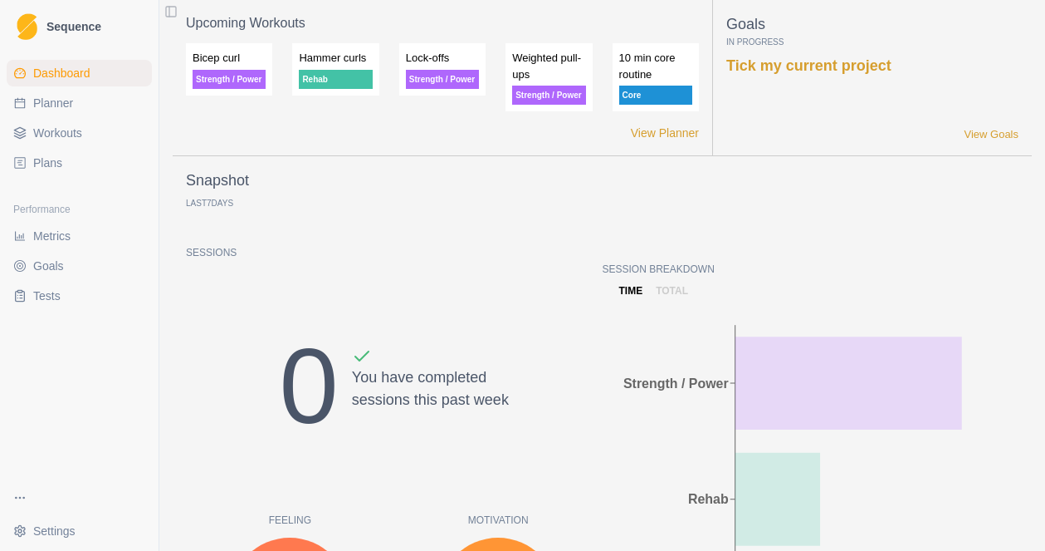
click at [70, 137] on span "Workouts" at bounding box center [57, 133] width 49 height 17
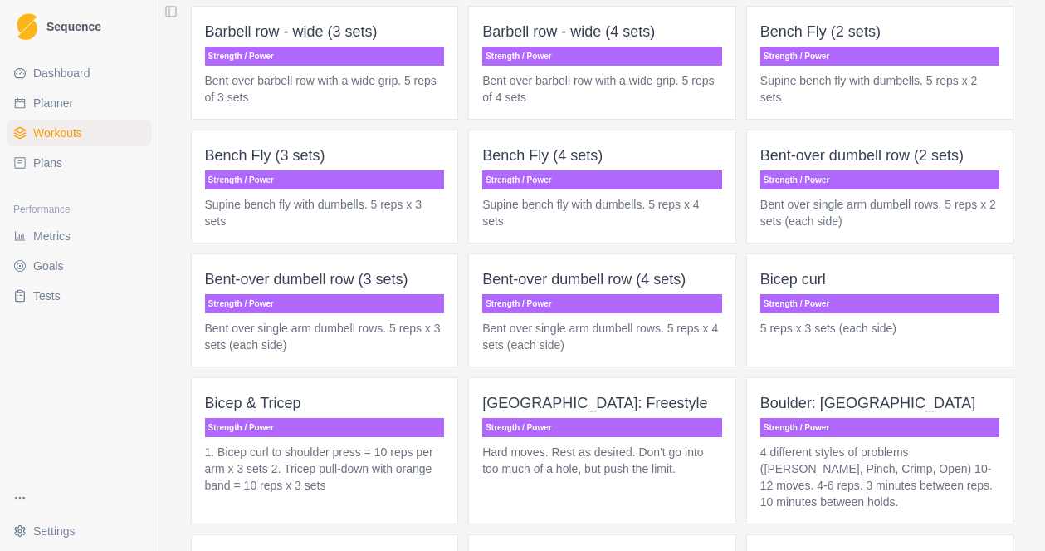
scroll to position [2661, 0]
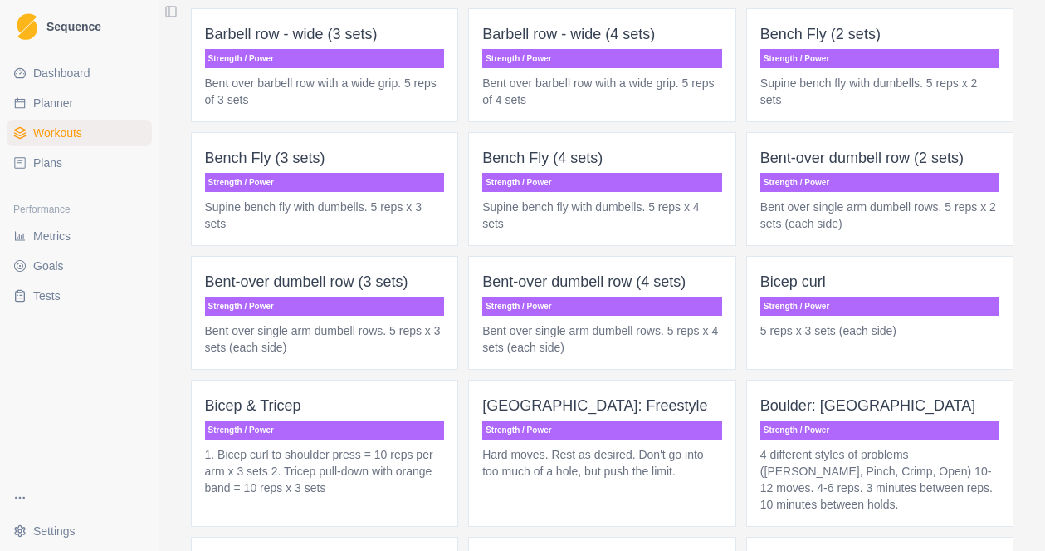
click at [835, 293] on p "Bicep curl" at bounding box center [881, 281] width 240 height 23
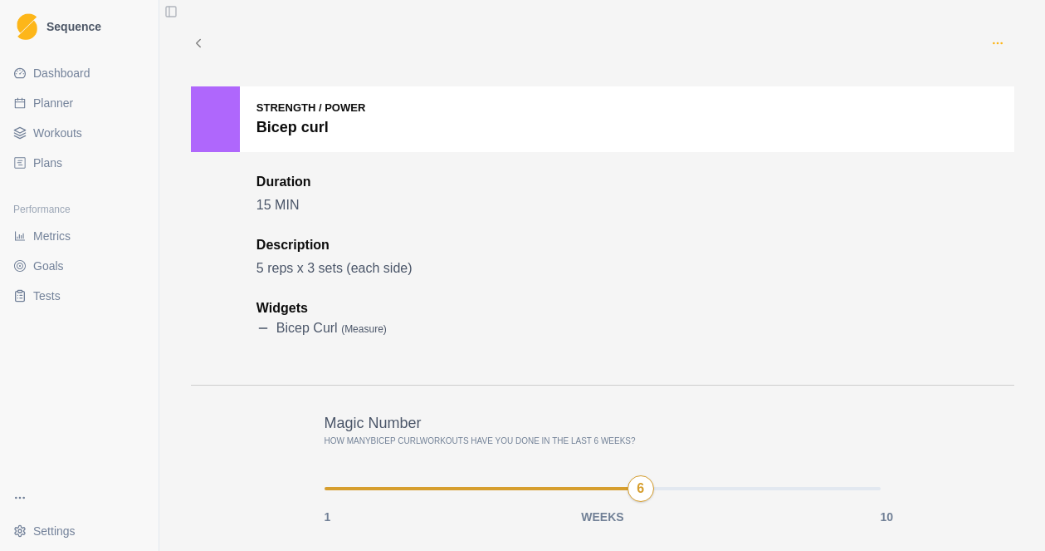
click at [1000, 42] on icon "button" at bounding box center [997, 43] width 13 height 13
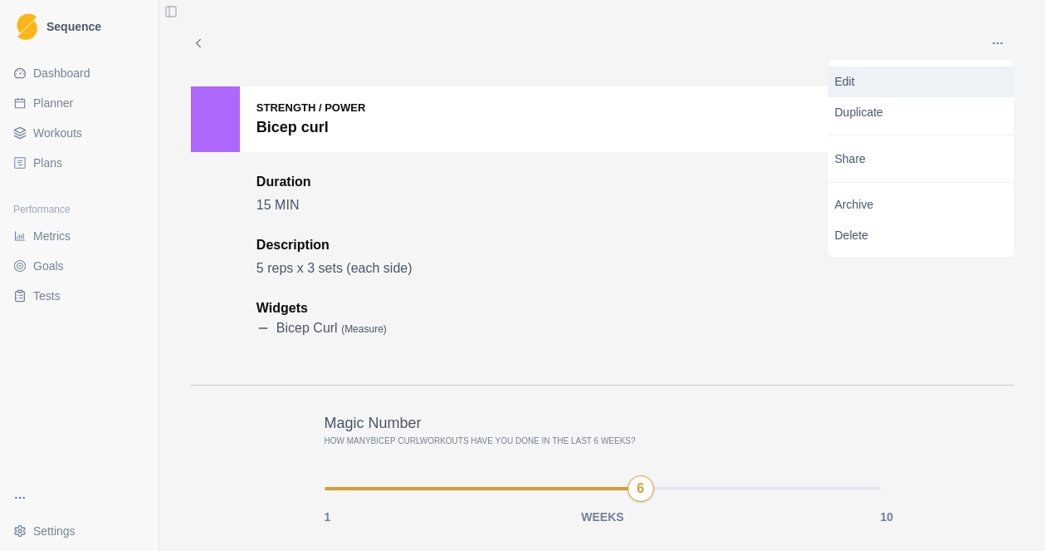
click at [879, 83] on p "Edit" at bounding box center [921, 81] width 173 height 17
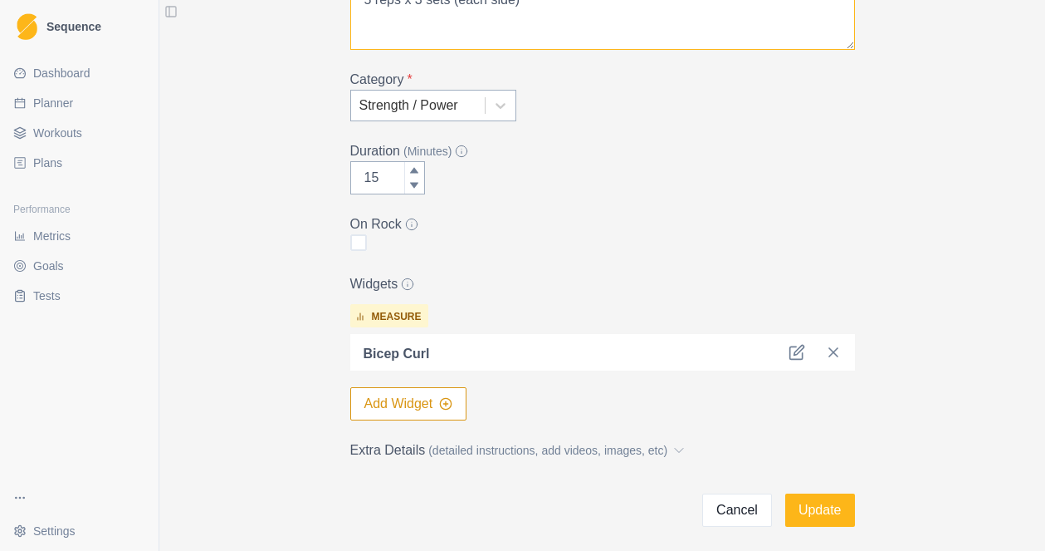
scroll to position [234, 0]
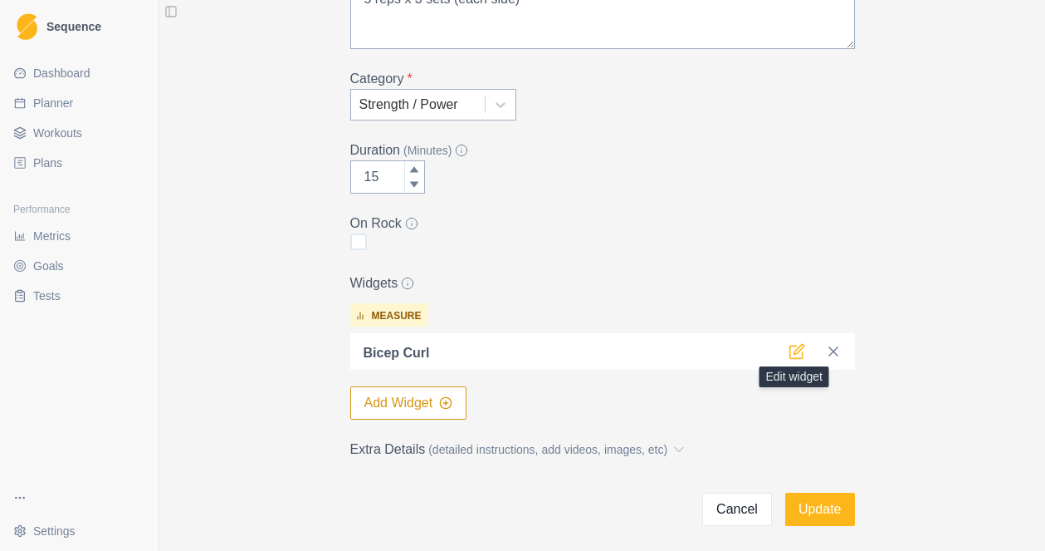
click at [799, 351] on icon at bounding box center [797, 351] width 17 height 17
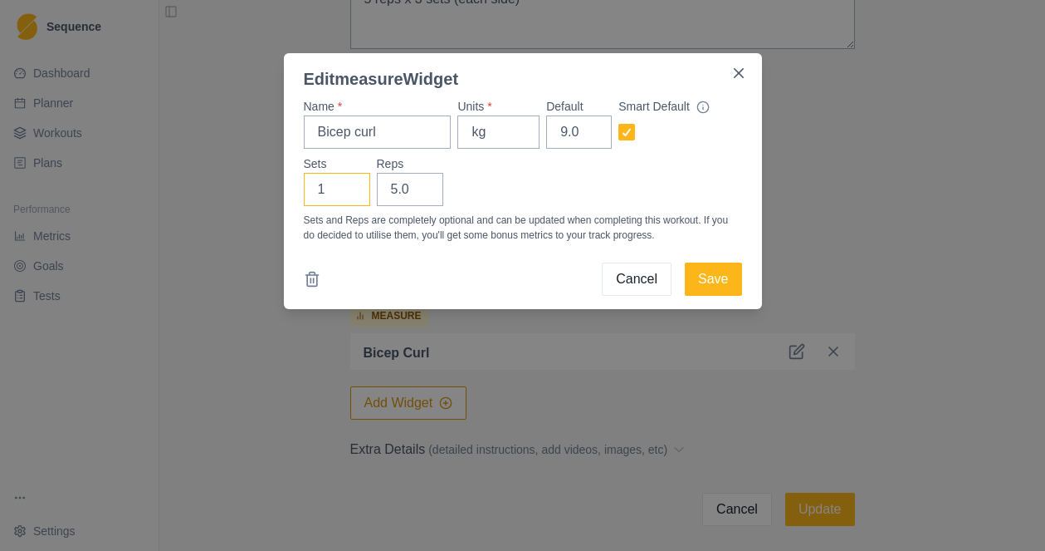
click at [348, 185] on input "1" at bounding box center [337, 189] width 66 height 33
click at [348, 185] on input "2" at bounding box center [337, 189] width 66 height 33
type input "3"
click at [348, 185] on input "3" at bounding box center [337, 189] width 66 height 33
click at [712, 270] on button "Save" at bounding box center [713, 278] width 56 height 33
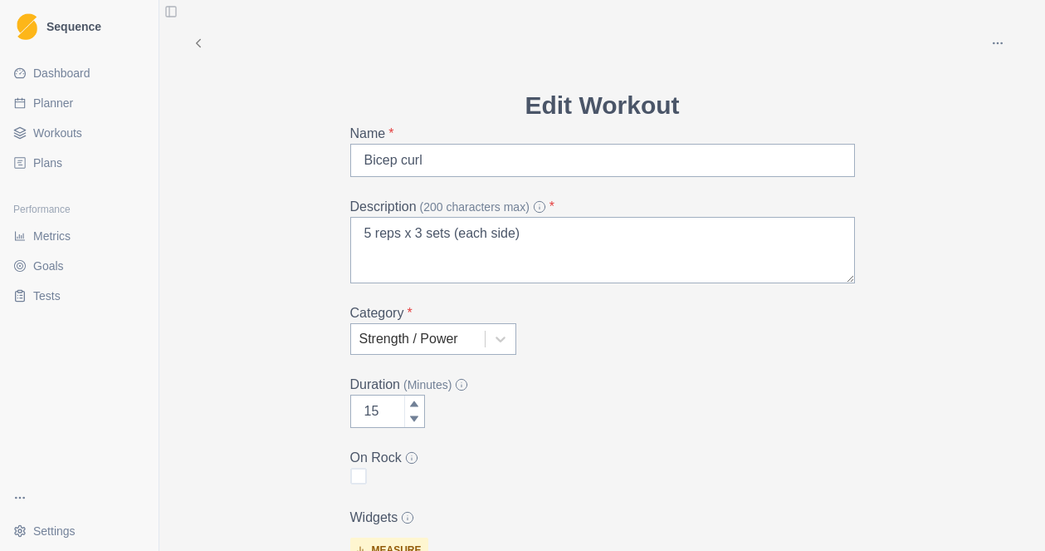
scroll to position [302, 0]
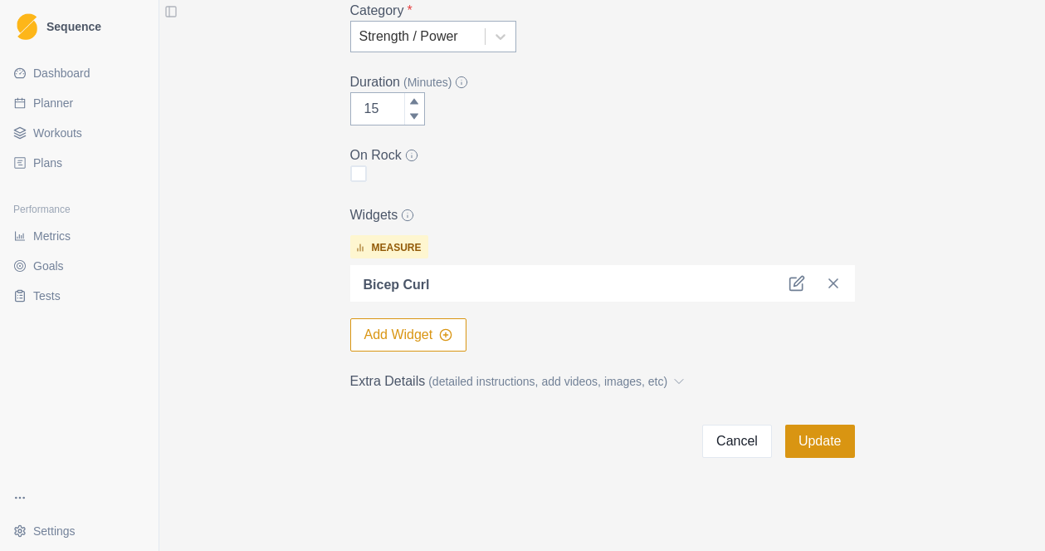
click at [828, 443] on button "Update" at bounding box center [821, 440] width 70 height 33
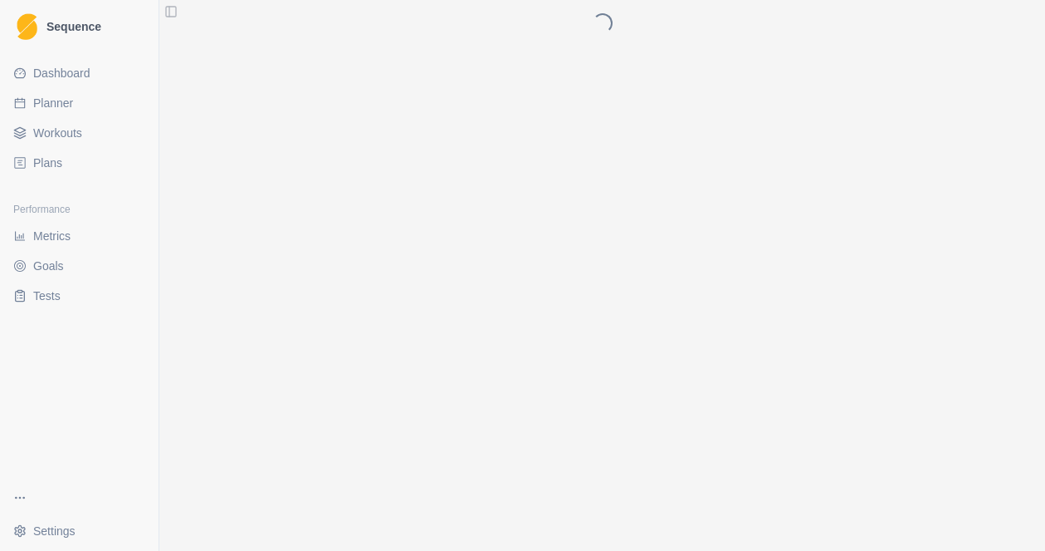
scroll to position [0, 0]
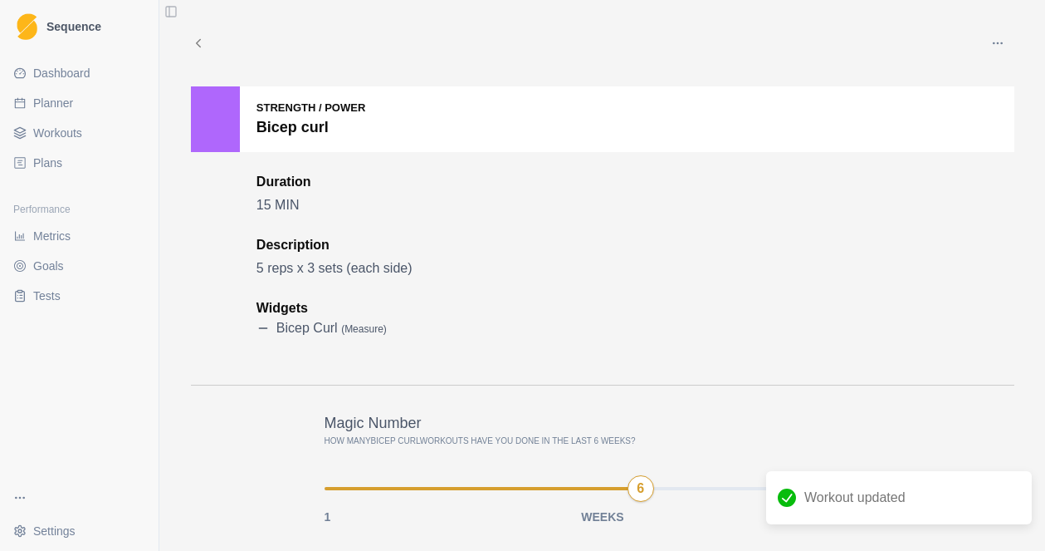
click at [73, 134] on span "Workouts" at bounding box center [57, 133] width 49 height 17
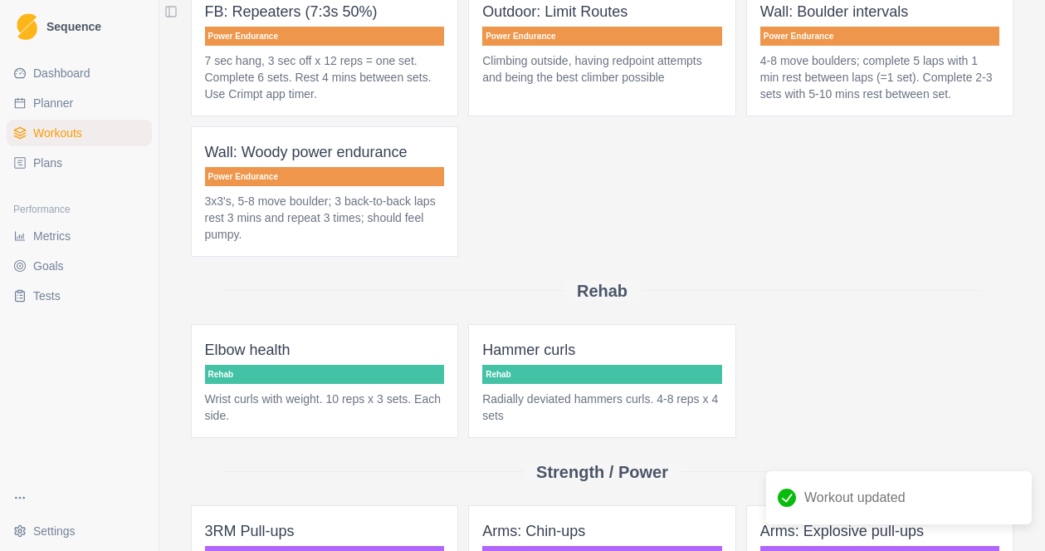
scroll to position [1922, 0]
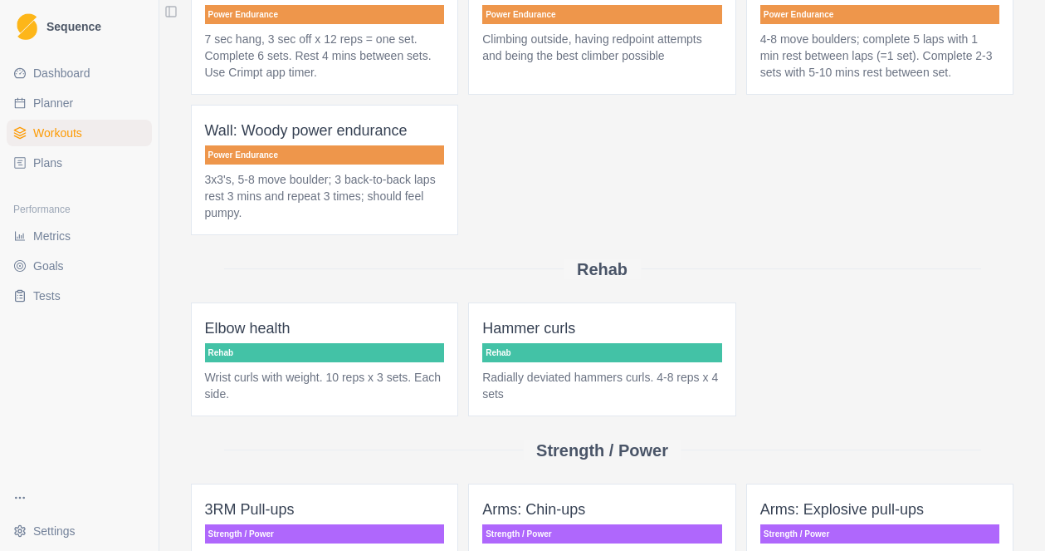
click at [664, 402] on p "Radially deviated hammers curls. 4-8 reps x 4 sets" at bounding box center [602, 385] width 240 height 33
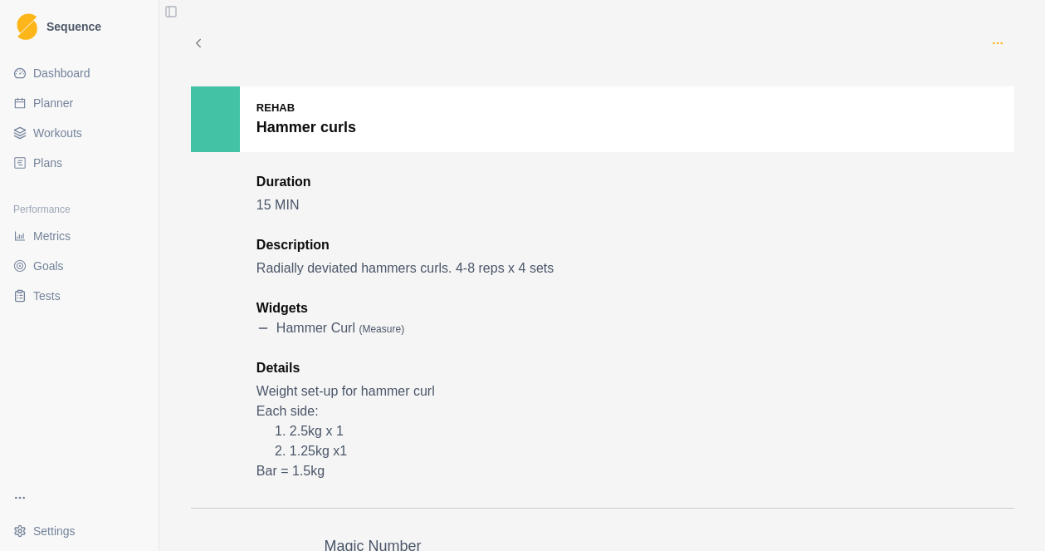
click at [1001, 40] on icon "button" at bounding box center [997, 43] width 13 height 13
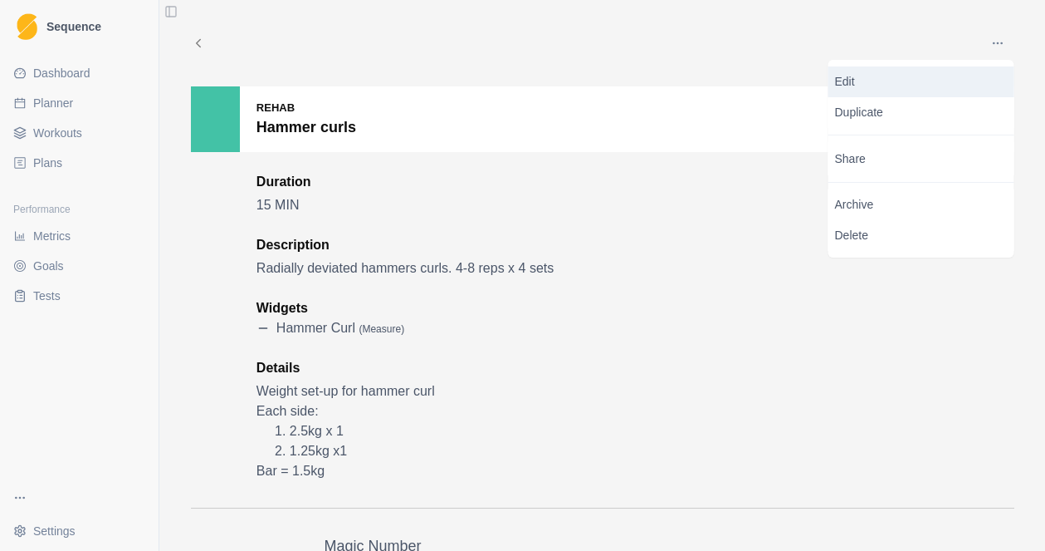
click at [851, 89] on p "Edit" at bounding box center [921, 81] width 173 height 17
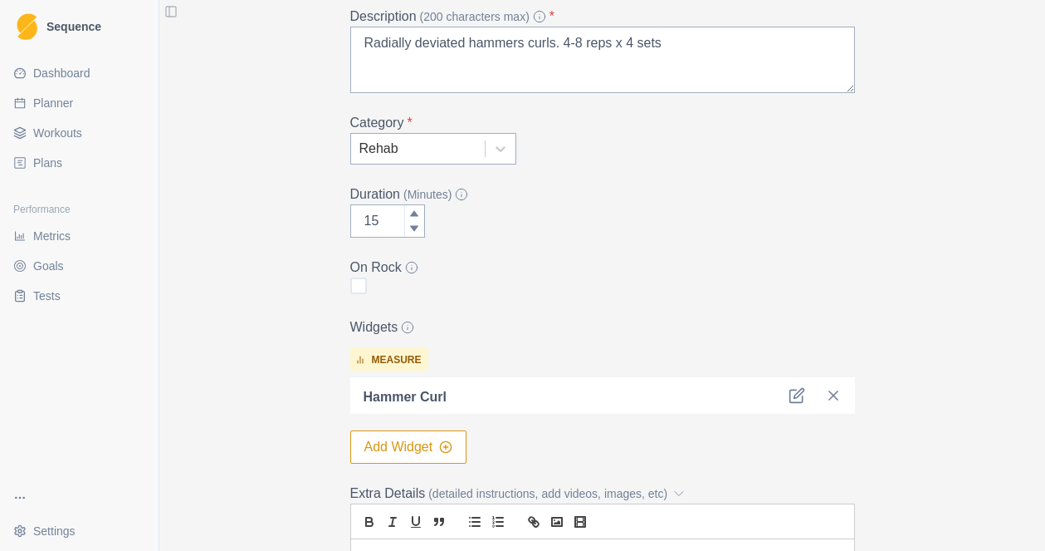
scroll to position [204, 0]
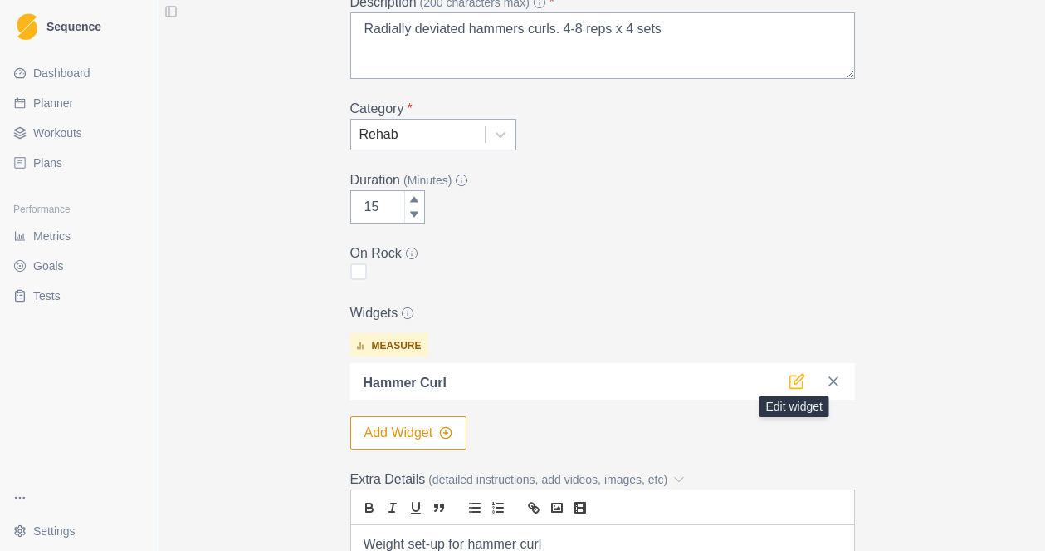
click at [795, 382] on icon at bounding box center [797, 381] width 17 height 17
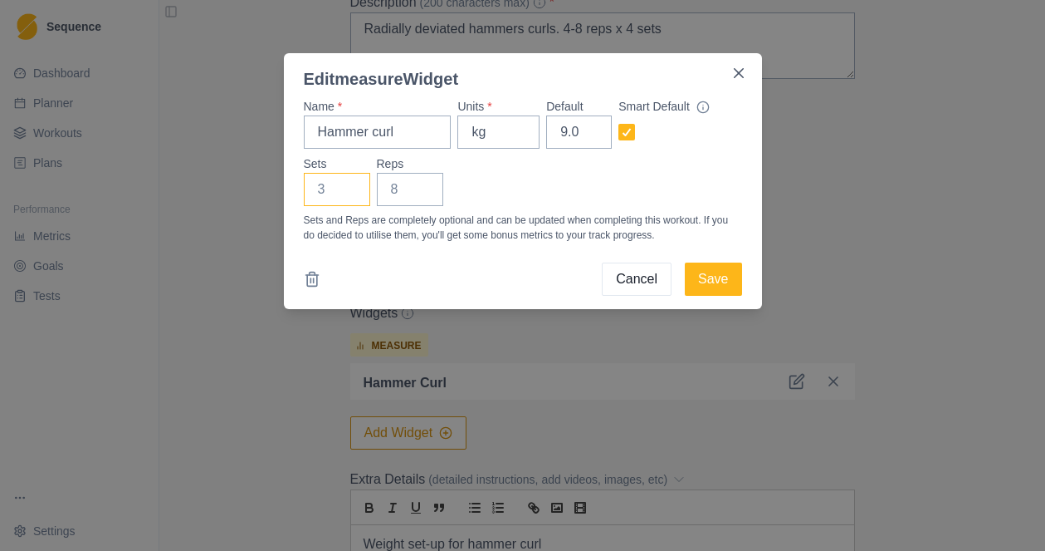
click at [324, 189] on input "Sets" at bounding box center [337, 189] width 66 height 33
click at [395, 189] on input "Reps" at bounding box center [410, 189] width 66 height 33
click at [324, 187] on input "Sets" at bounding box center [337, 189] width 66 height 33
drag, startPoint x: 326, startPoint y: 189, endPoint x: 305, endPoint y: 188, distance: 21.6
click at [305, 188] on input "Sets" at bounding box center [337, 189] width 66 height 33
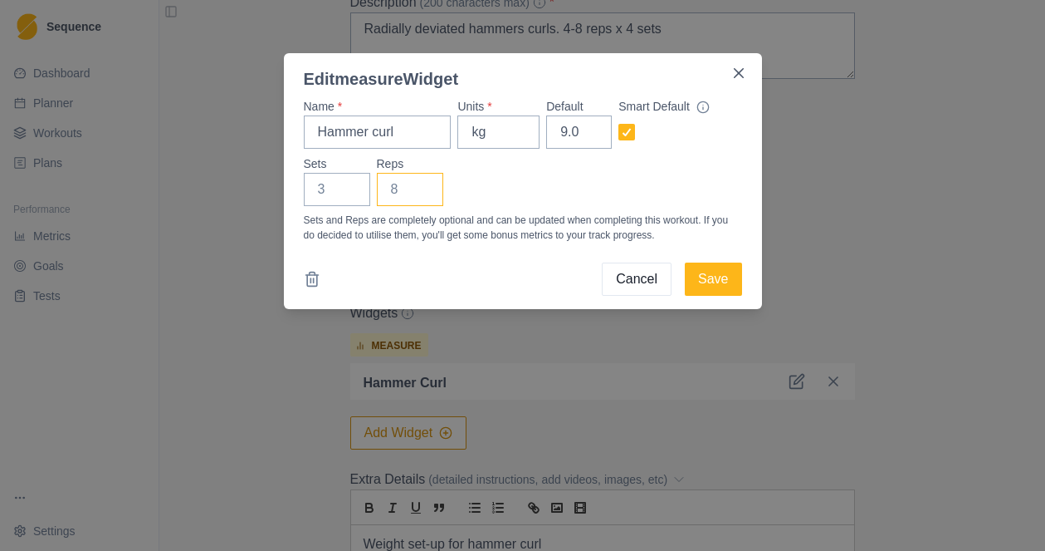
drag, startPoint x: 400, startPoint y: 191, endPoint x: 414, endPoint y: 193, distance: 13.4
click at [414, 193] on input "Reps" at bounding box center [410, 189] width 66 height 33
type input "5"
drag, startPoint x: 335, startPoint y: 188, endPoint x: 302, endPoint y: 187, distance: 32.4
click at [302, 187] on div "Name * Hammer curl Units * kg Default 9.0 Smart Default Sets Reps 5 Sets and Re…" at bounding box center [523, 200] width 478 height 218
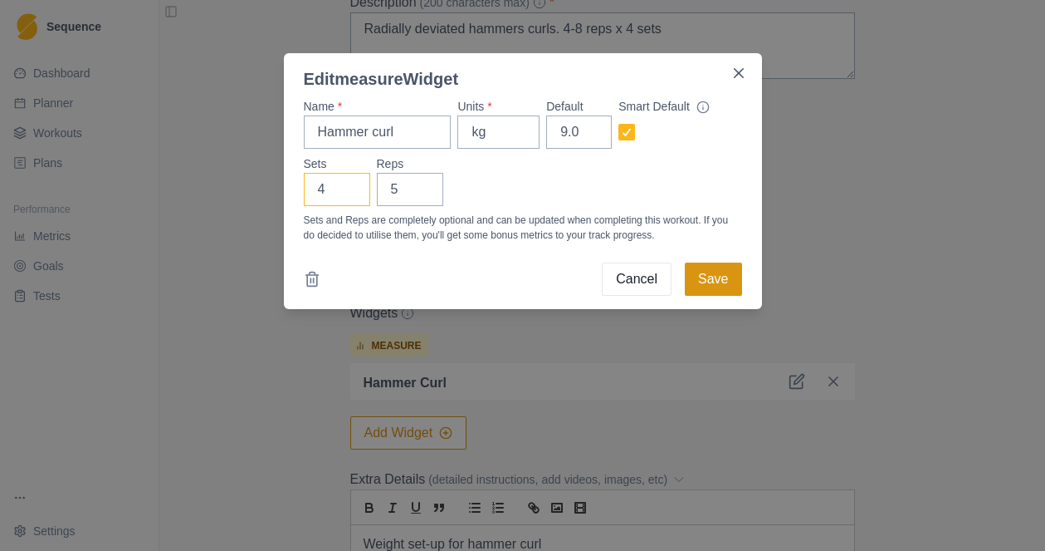
type input "4"
click at [717, 278] on button "Save" at bounding box center [713, 278] width 56 height 33
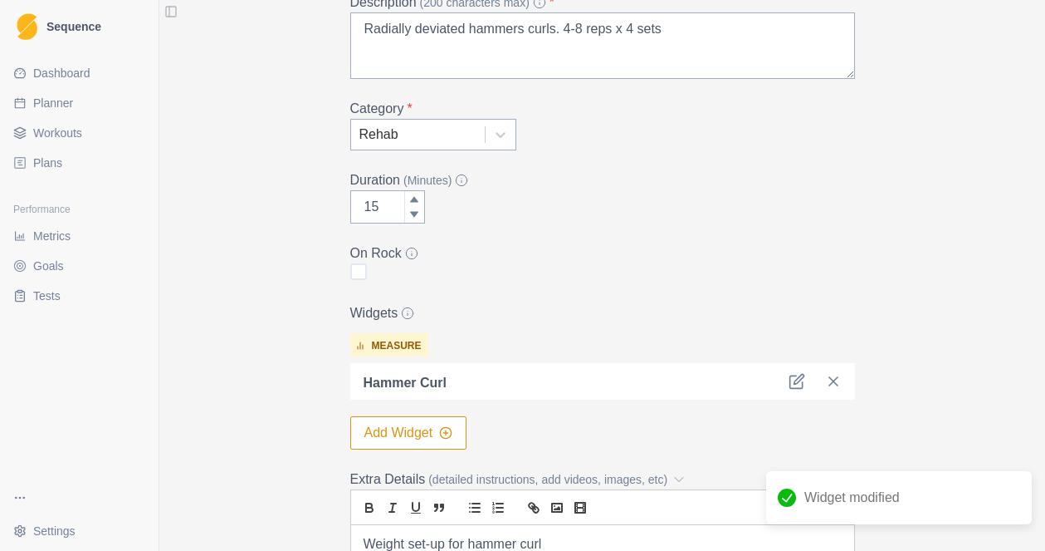
scroll to position [546, 0]
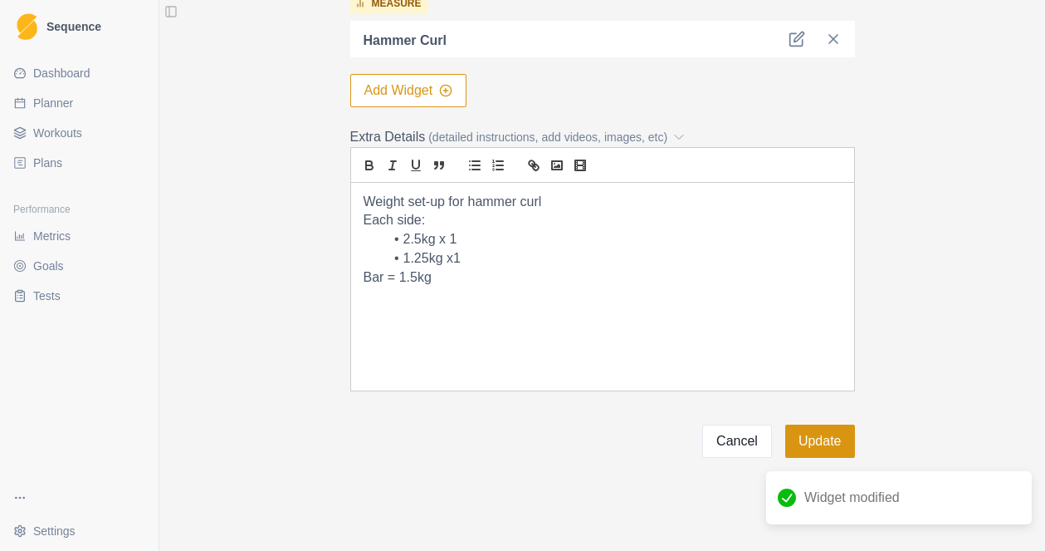
click at [820, 436] on button "Update" at bounding box center [821, 440] width 70 height 33
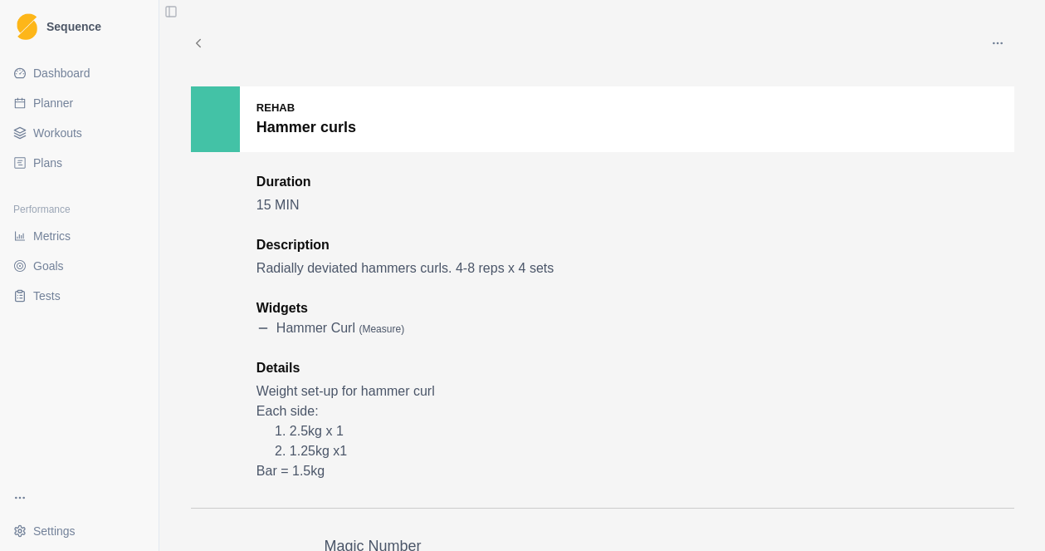
click at [69, 136] on span "Workouts" at bounding box center [57, 133] width 49 height 17
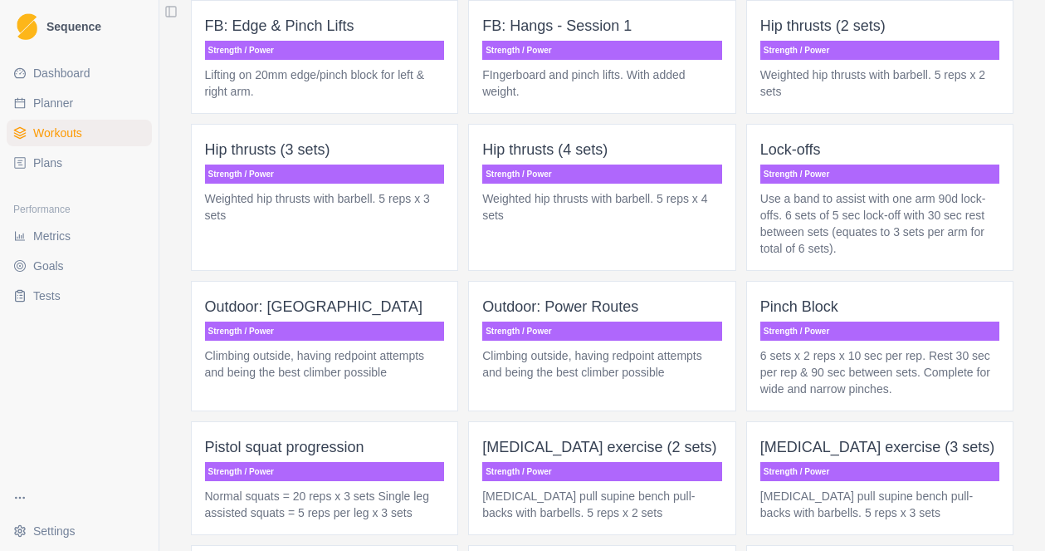
scroll to position [3435, 0]
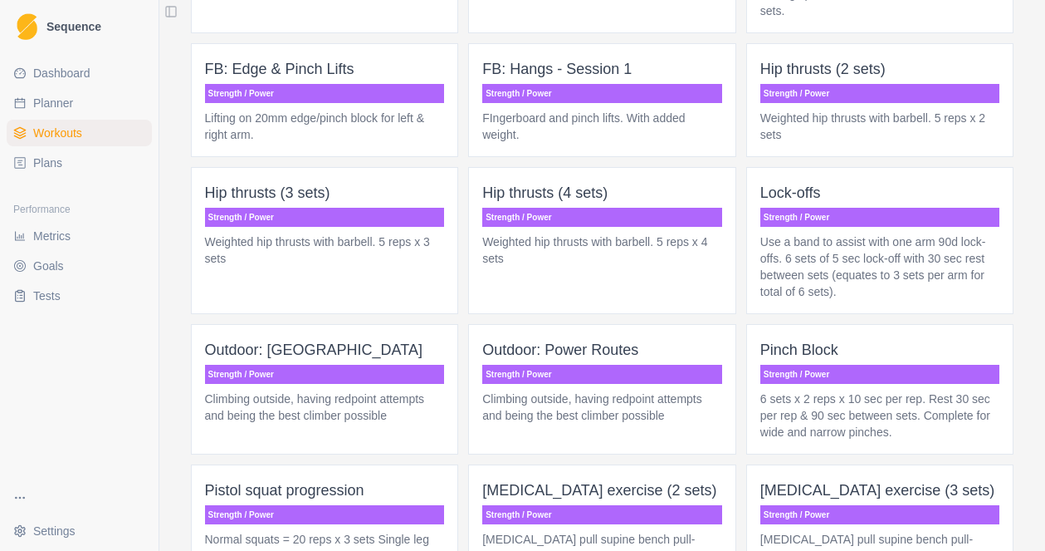
click at [865, 289] on p "Use a band to assist with one arm 90d lock-offs. 6 sets of 5 sec lock-off with …" at bounding box center [881, 266] width 240 height 66
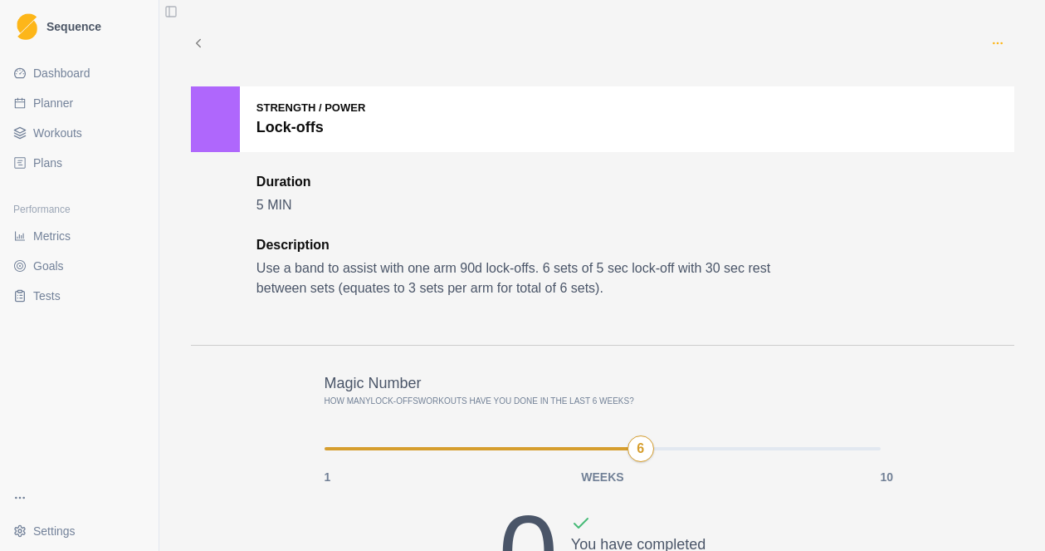
click at [996, 44] on icon "button" at bounding box center [997, 43] width 13 height 13
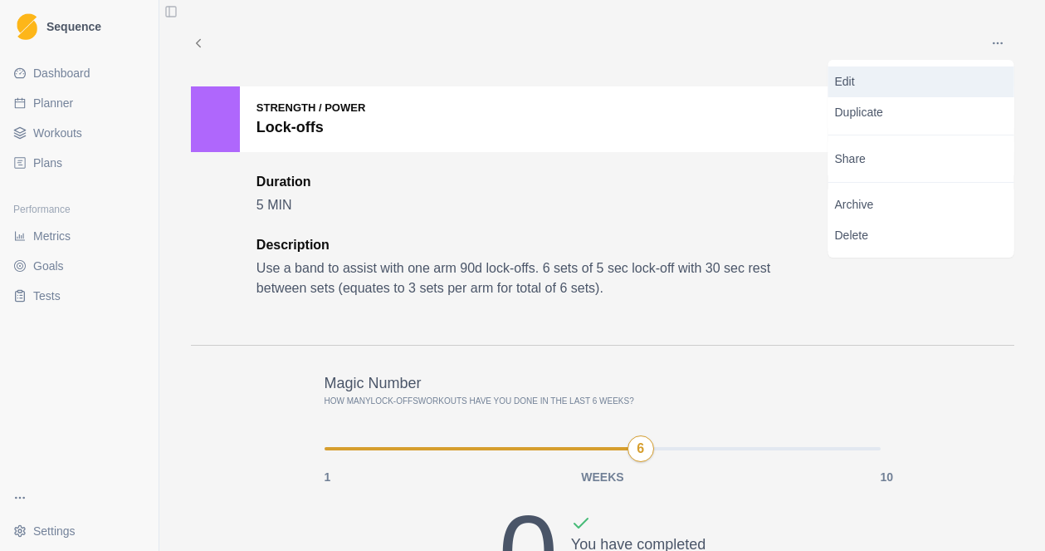
click at [861, 89] on p "Edit" at bounding box center [921, 81] width 173 height 17
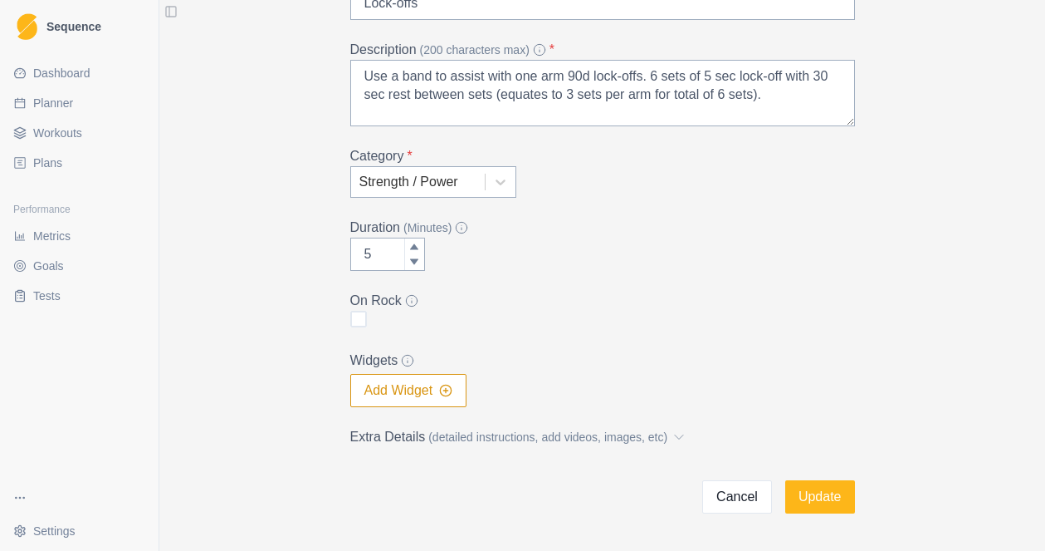
scroll to position [213, 0]
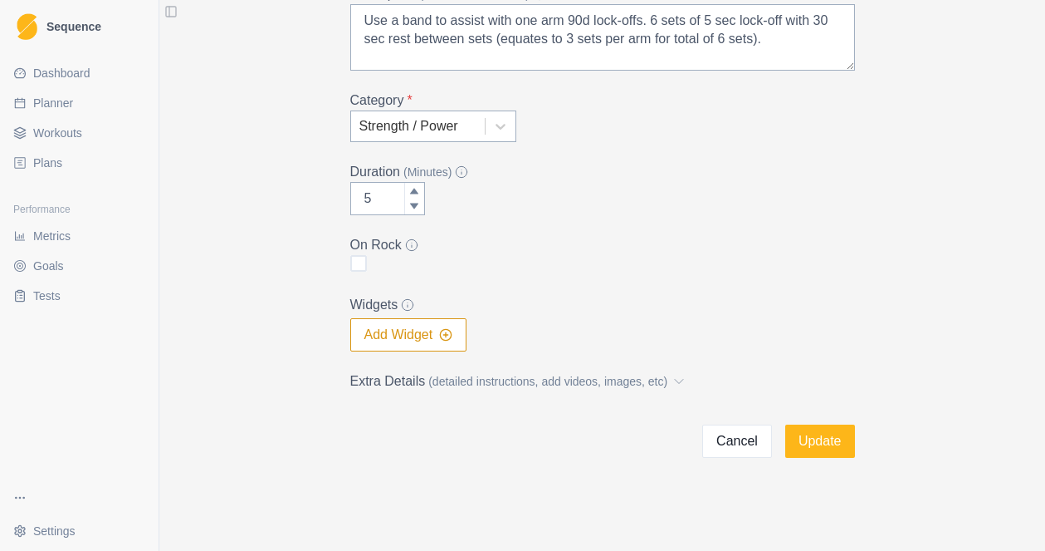
click at [407, 334] on button "Add Widget" at bounding box center [408, 334] width 117 height 33
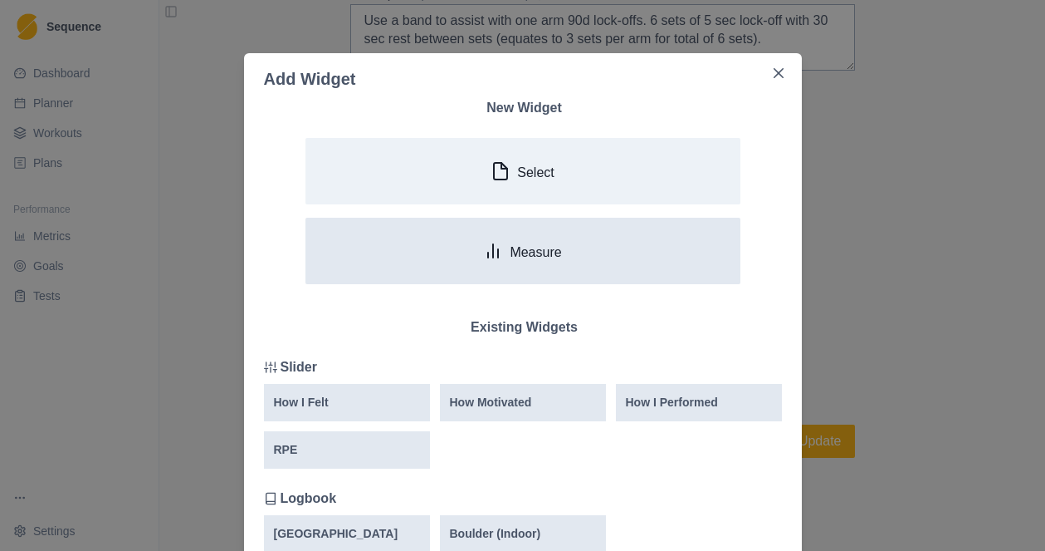
click at [522, 253] on p "Measure" at bounding box center [535, 252] width 51 height 16
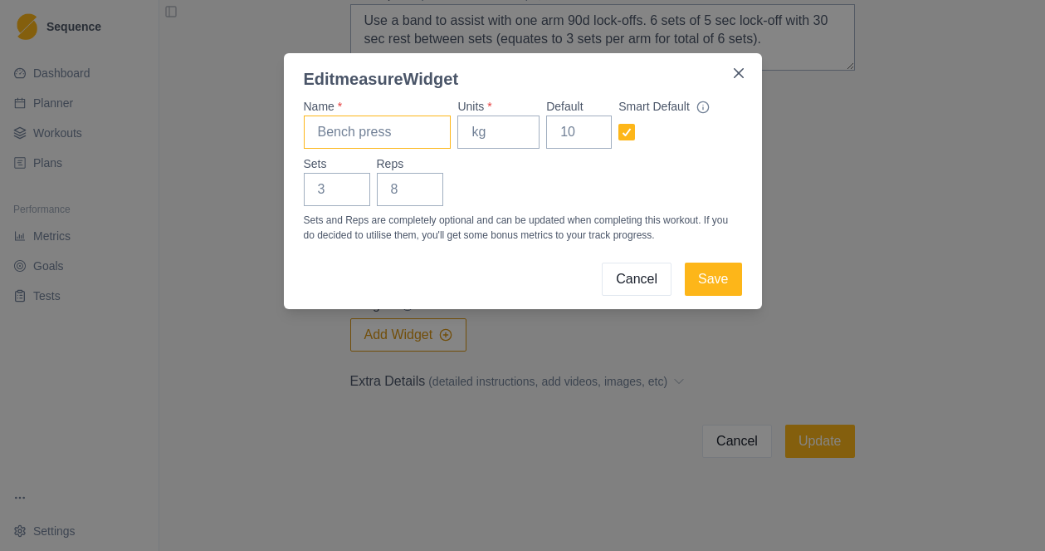
click at [356, 133] on input "Name *" at bounding box center [378, 131] width 148 height 33
type input "Lock-offs"
click at [481, 132] on input "Units *" at bounding box center [499, 131] width 82 height 33
click at [639, 281] on button "Cancel" at bounding box center [637, 278] width 70 height 33
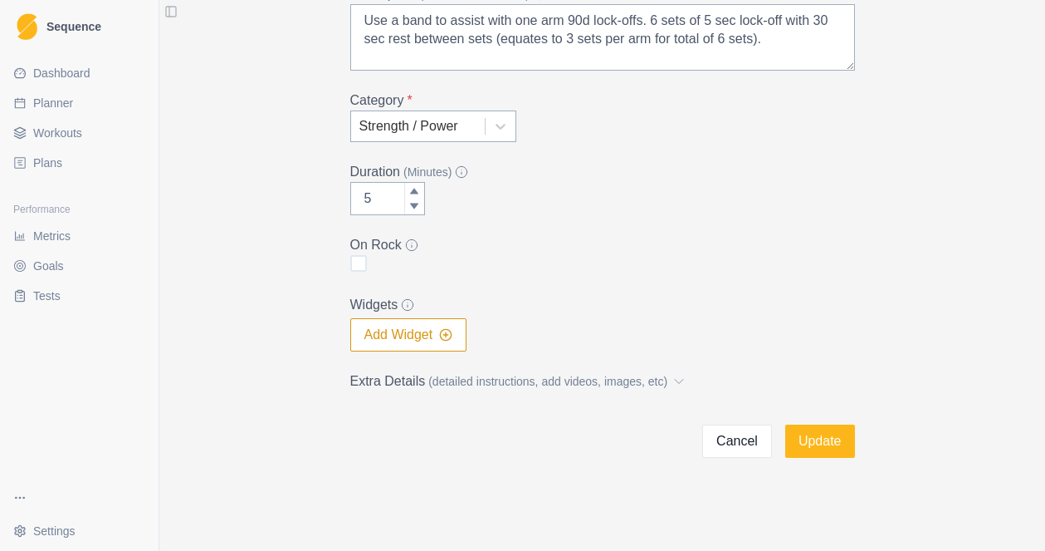
click at [745, 441] on button "Cancel" at bounding box center [737, 440] width 70 height 33
